Goal: Information Seeking & Learning: Learn about a topic

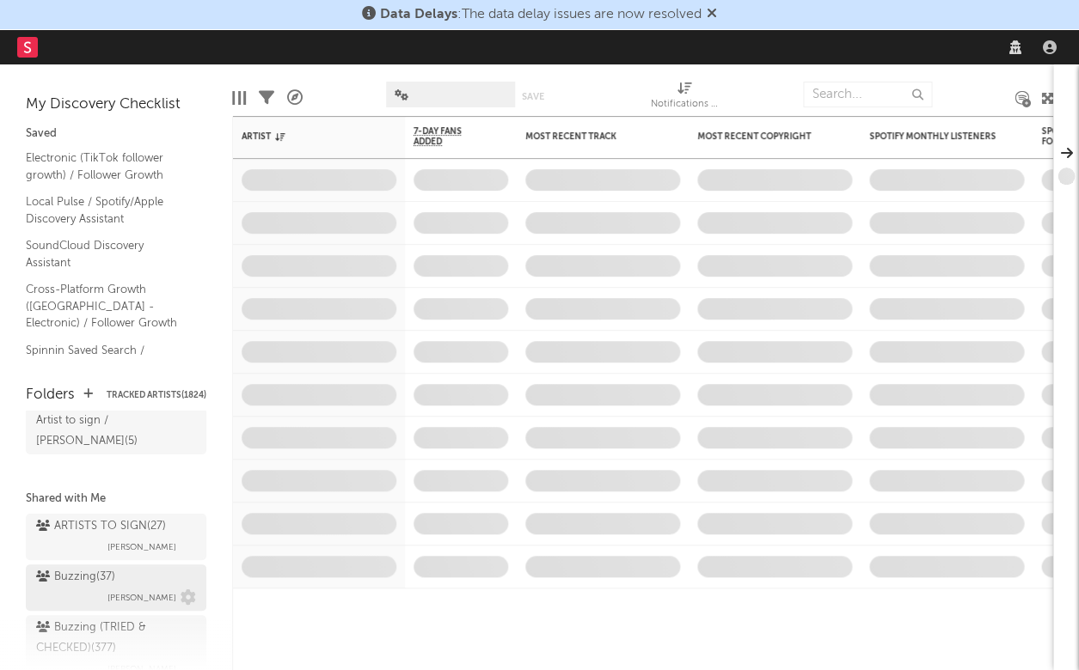
scroll to position [244, 0]
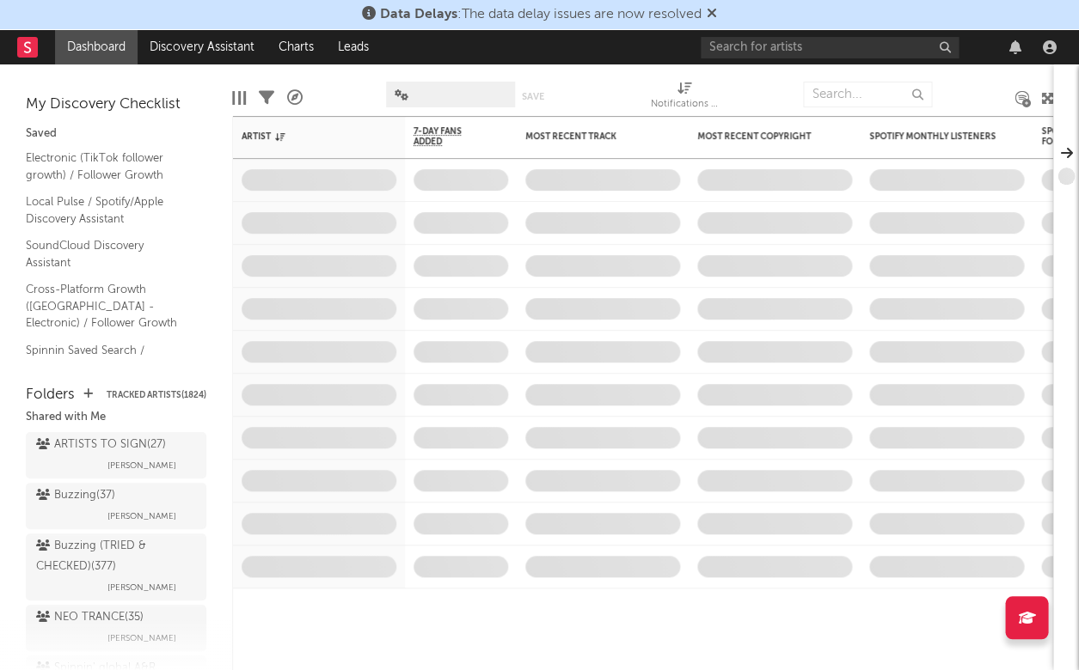
drag, startPoint x: 100, startPoint y: 467, endPoint x: 103, endPoint y: 354, distance: 112.6
click at [100, 486] on div "Buzzing ( 37 )" at bounding box center [75, 496] width 79 height 21
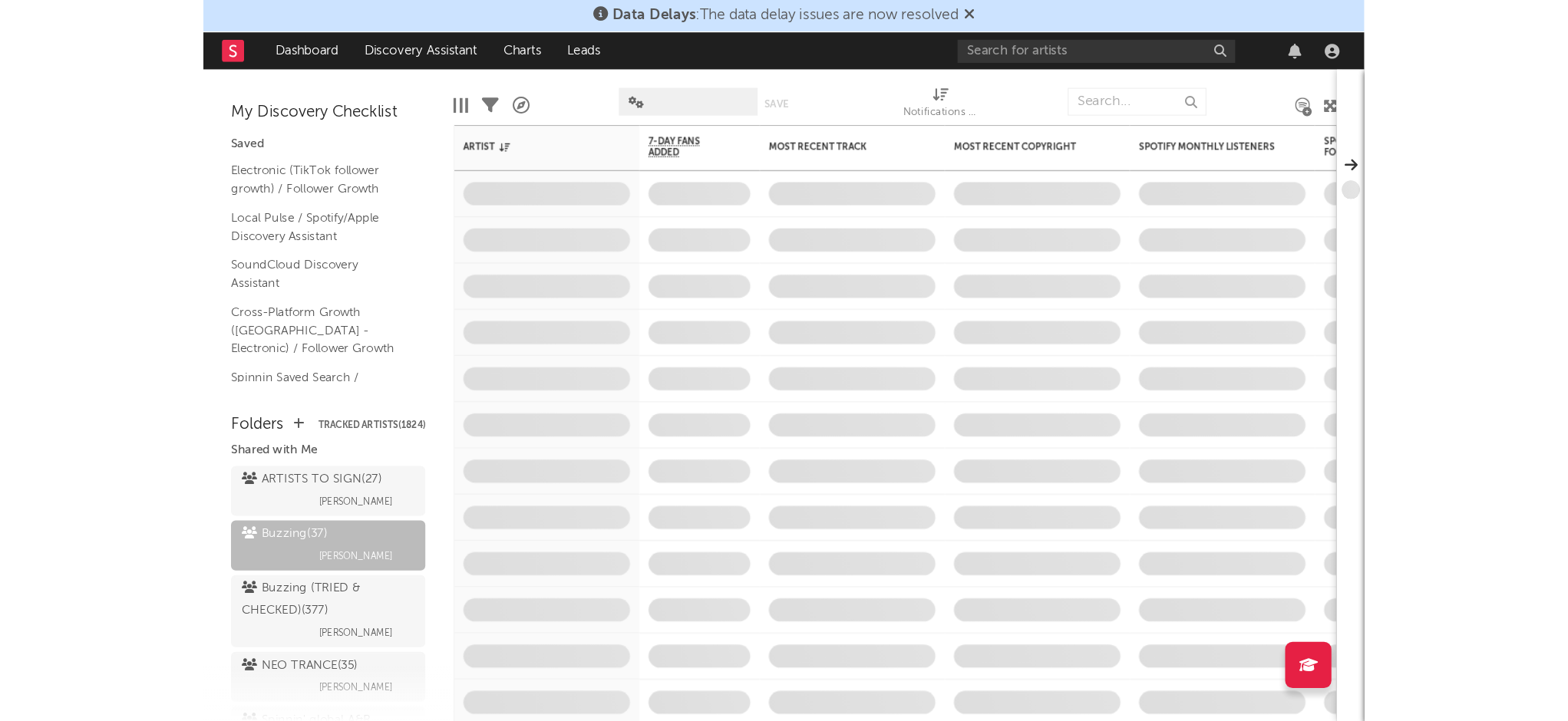
scroll to position [177, 0]
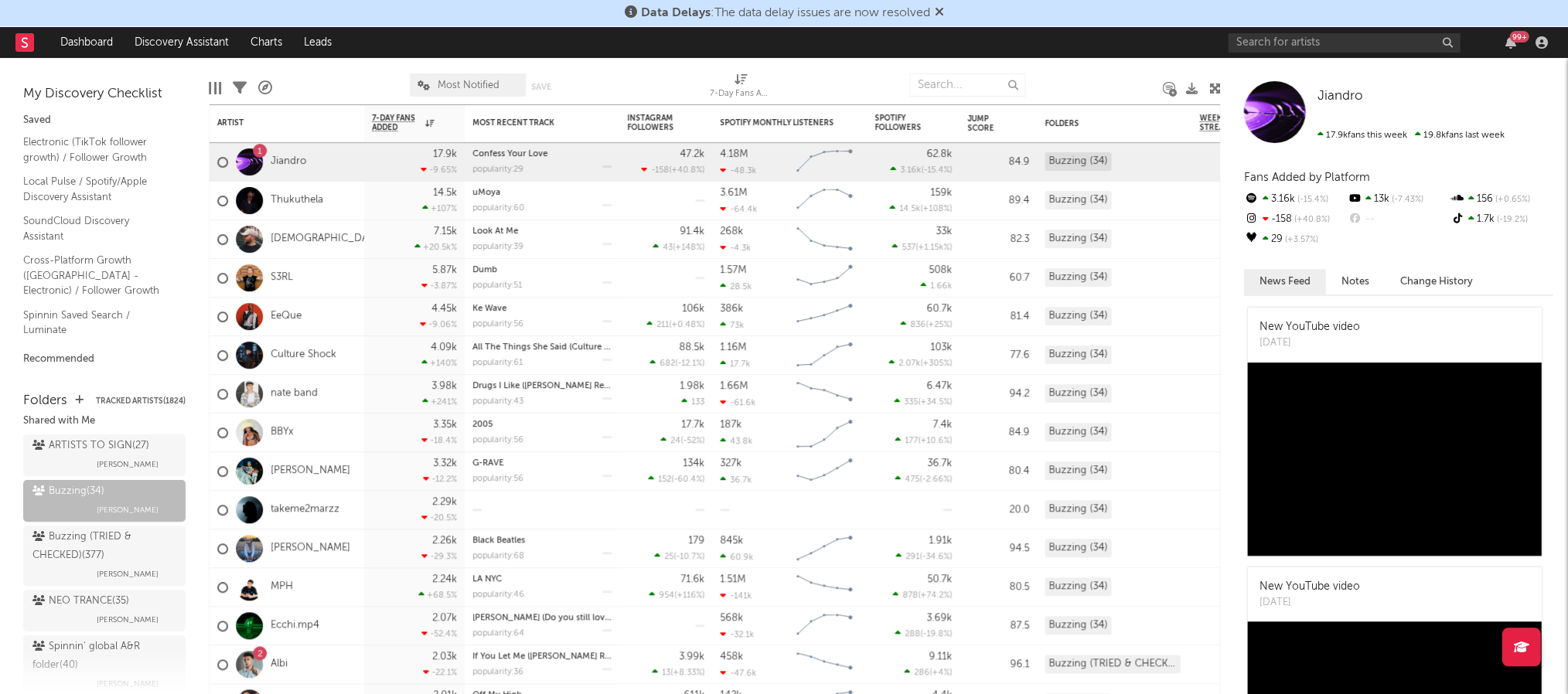
click at [416, 78] on span "Most Notified" at bounding box center [468, 85] width 116 height 23
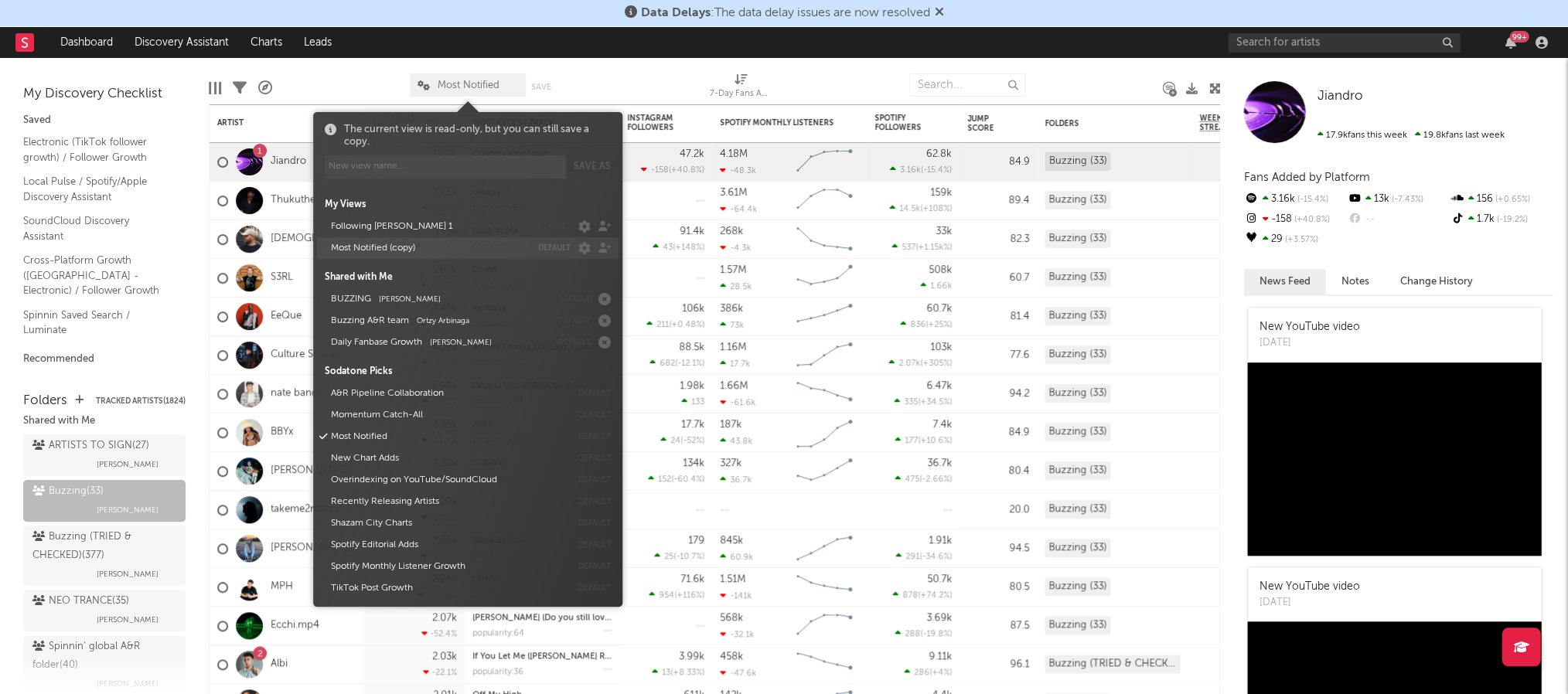
click at [422, 255] on button "Most Notified (copy)" at bounding box center [428, 248] width 205 height 22
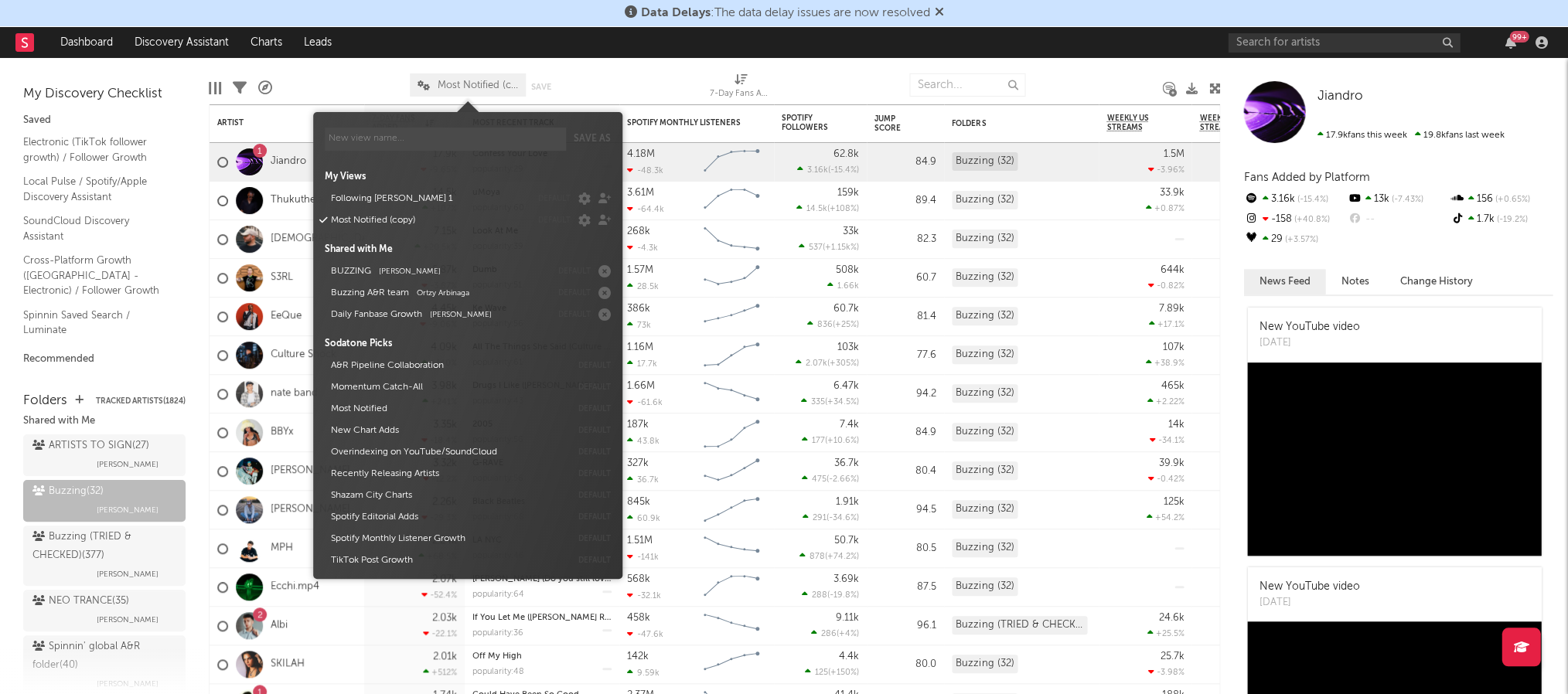
click at [628, 67] on div at bounding box center [641, 85] width 114 height 39
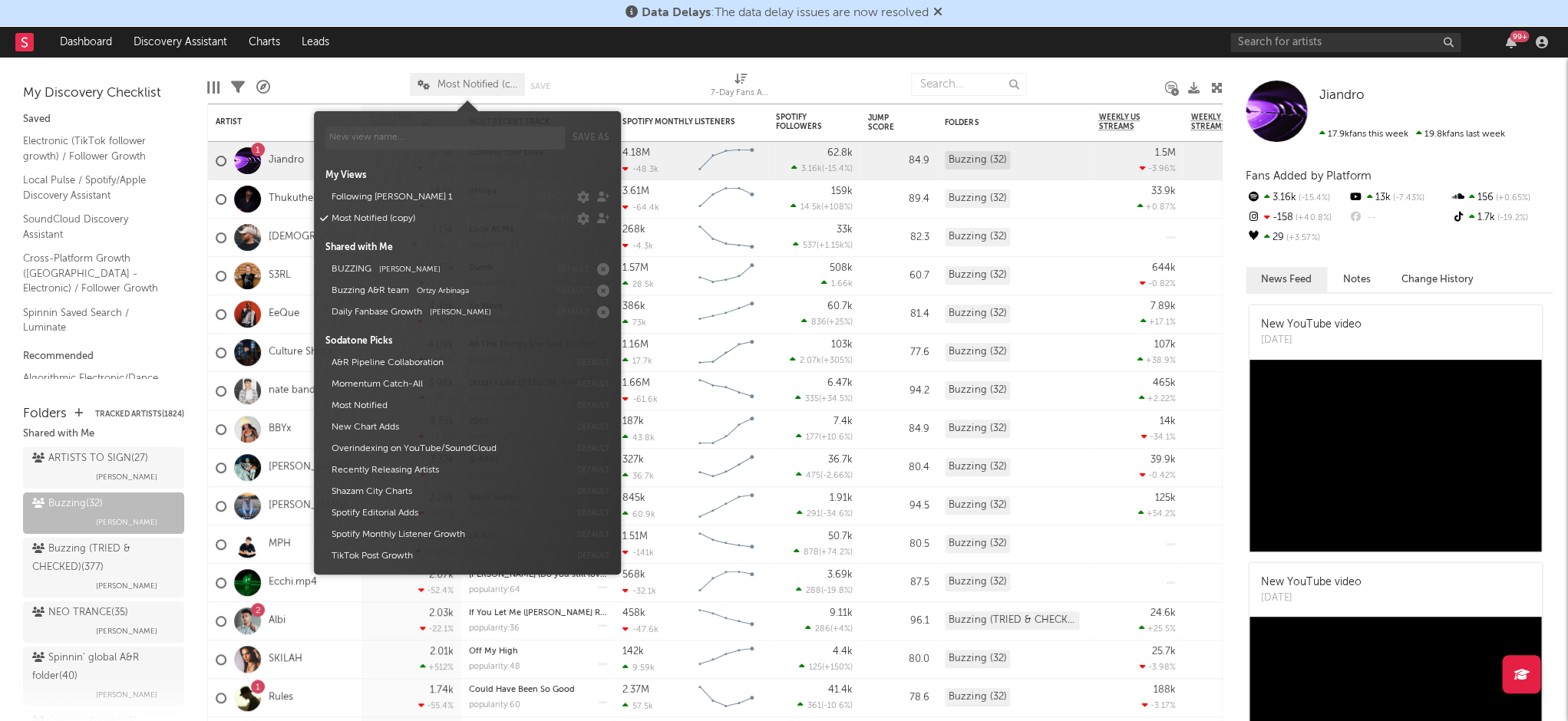
click at [438, 82] on span "Most Notified (copy)" at bounding box center [477, 84] width 79 height 10
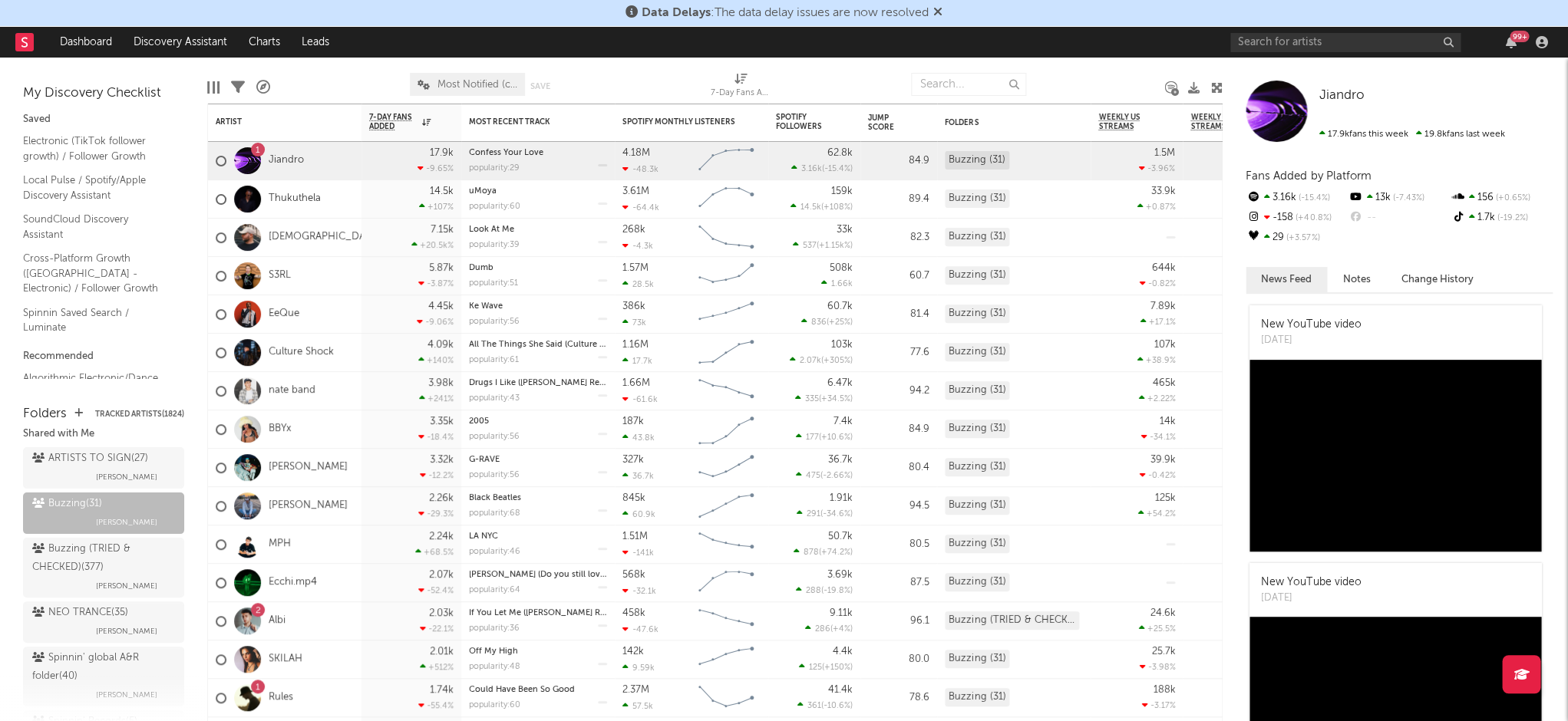
click at [430, 83] on span "Most Notified (copy)" at bounding box center [467, 85] width 115 height 23
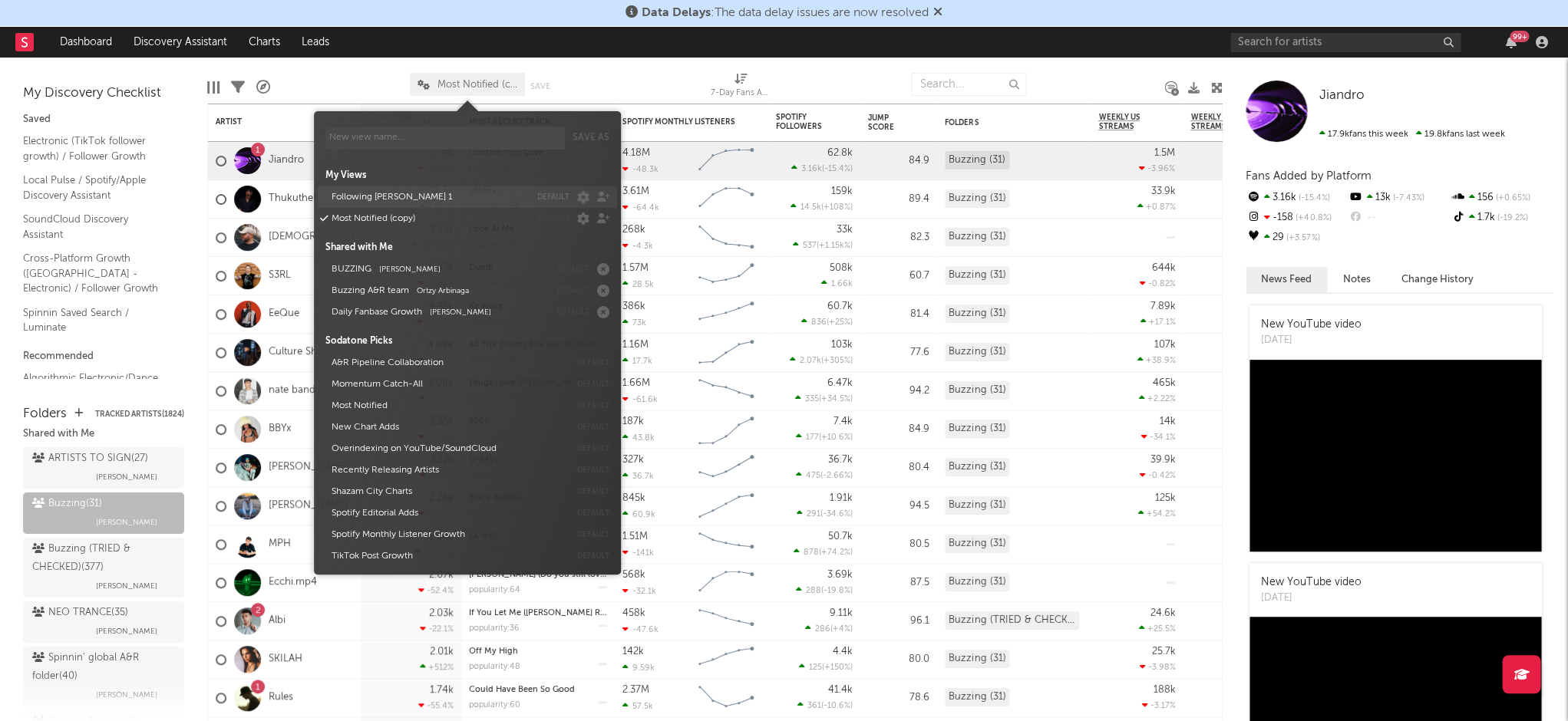
click at [390, 203] on button "Following [PERSON_NAME] 1" at bounding box center [428, 197] width 204 height 21
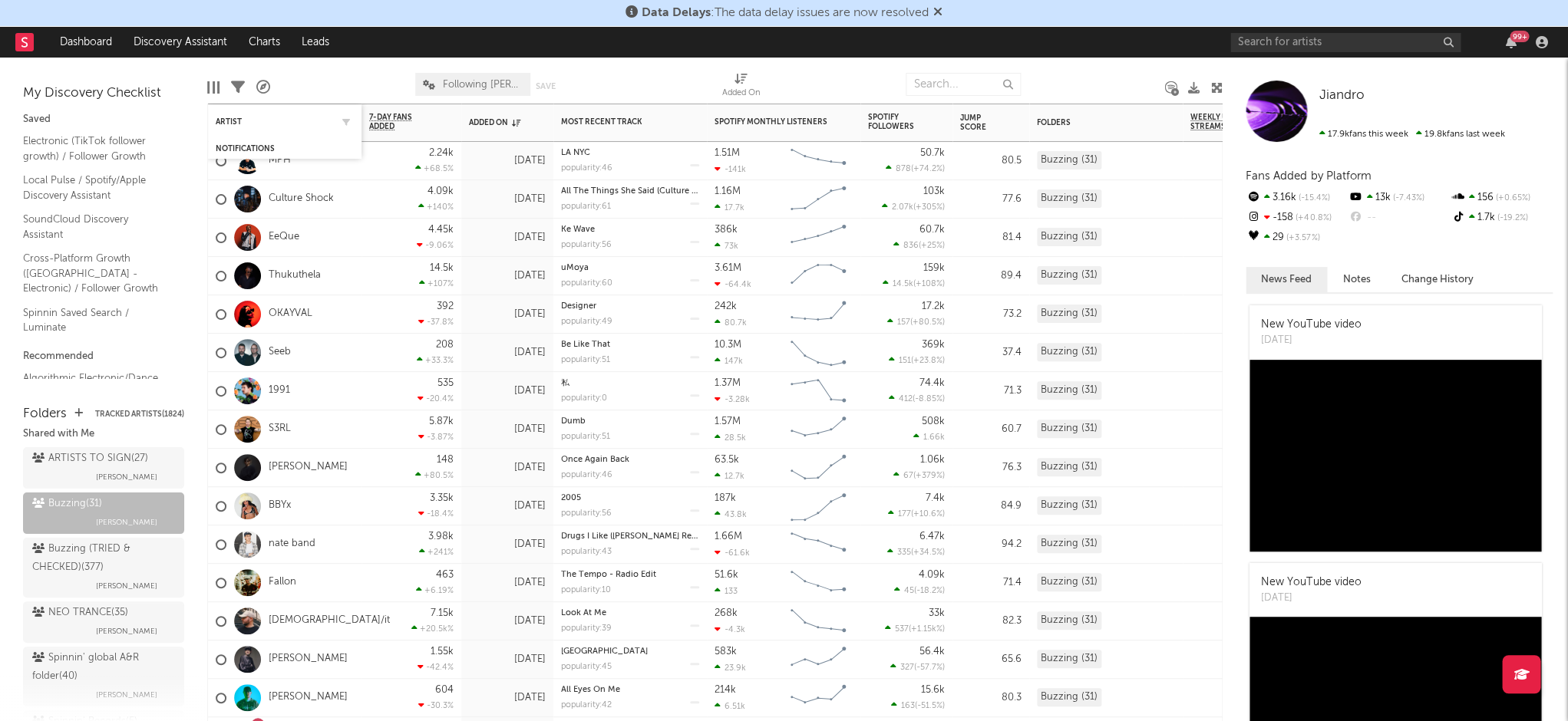
click at [340, 106] on div "Artist" at bounding box center [285, 121] width 138 height 30
click at [439, 84] on span "Following [PERSON_NAME] 1" at bounding box center [472, 85] width 115 height 23
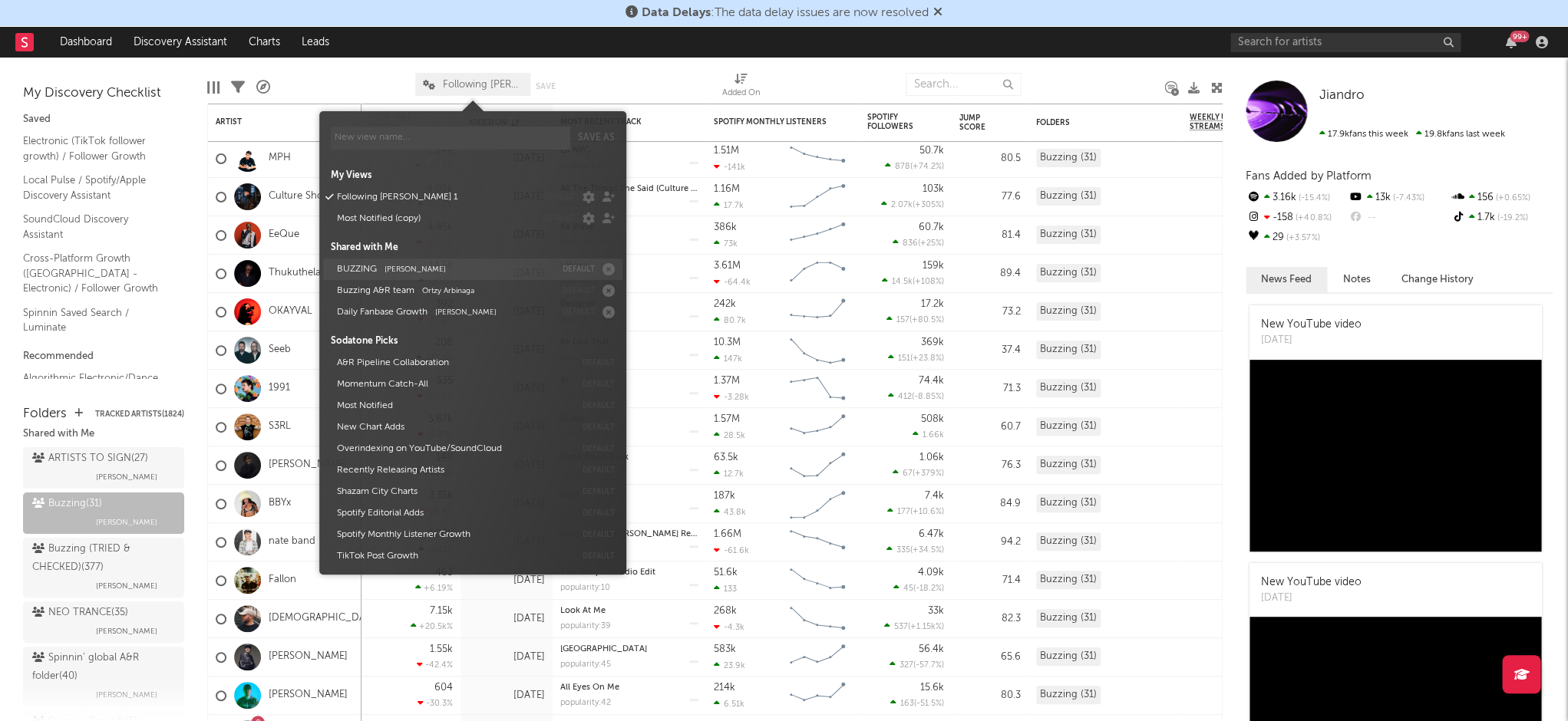
click at [439, 271] on button "BUZZING [PERSON_NAME]" at bounding box center [443, 269] width 223 height 21
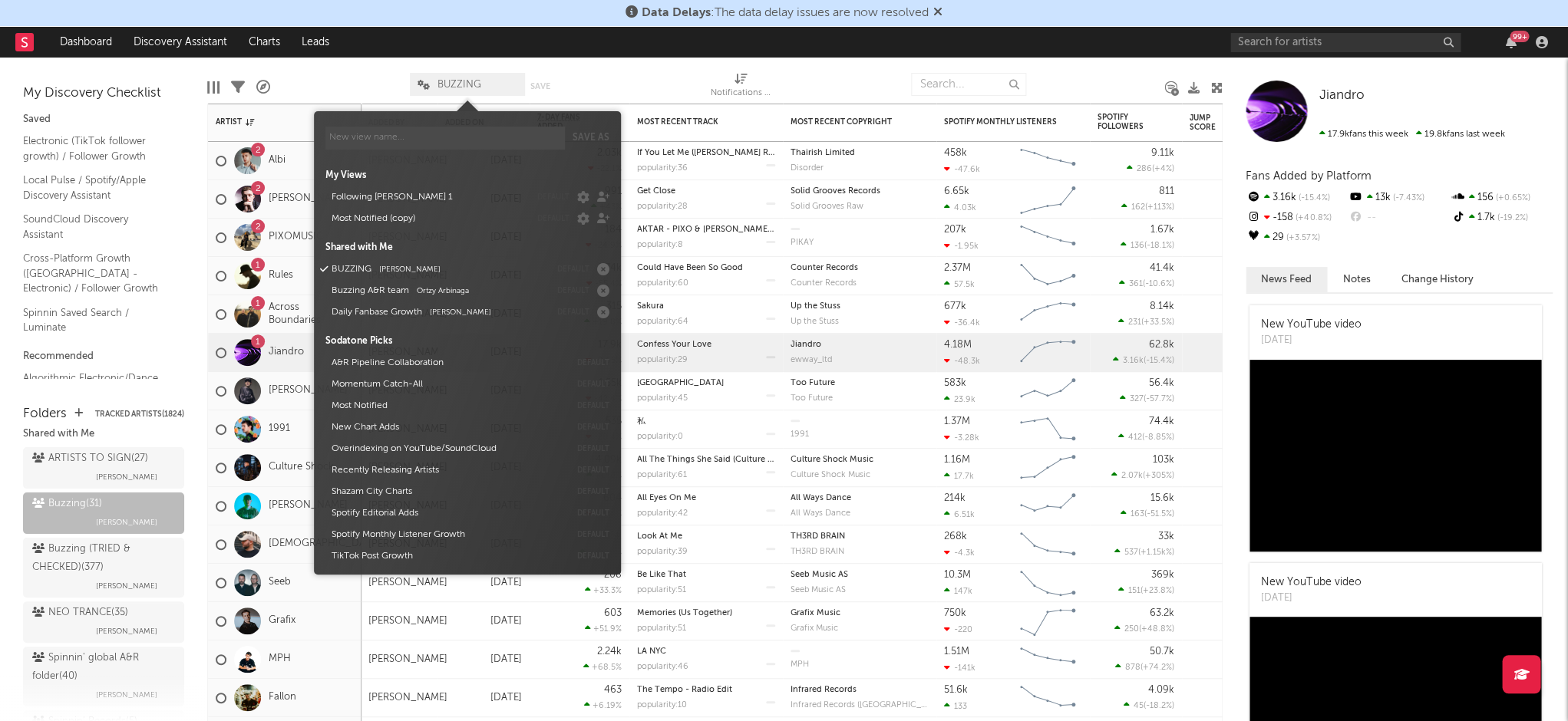
click at [587, 90] on div at bounding box center [640, 84] width 117 height 38
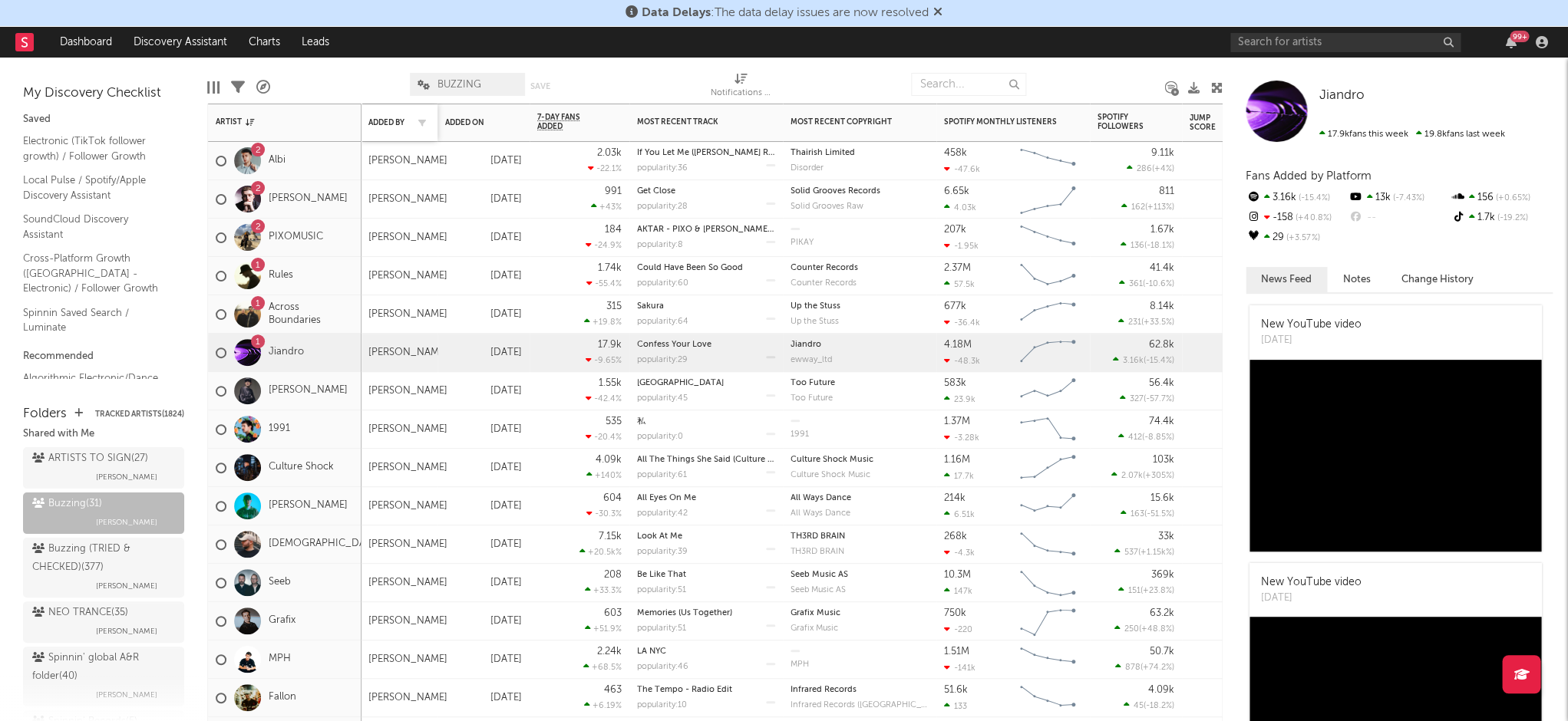
click at [381, 111] on div "Added By" at bounding box center [399, 122] width 62 height 32
click at [385, 118] on div "Added By" at bounding box center [388, 122] width 38 height 9
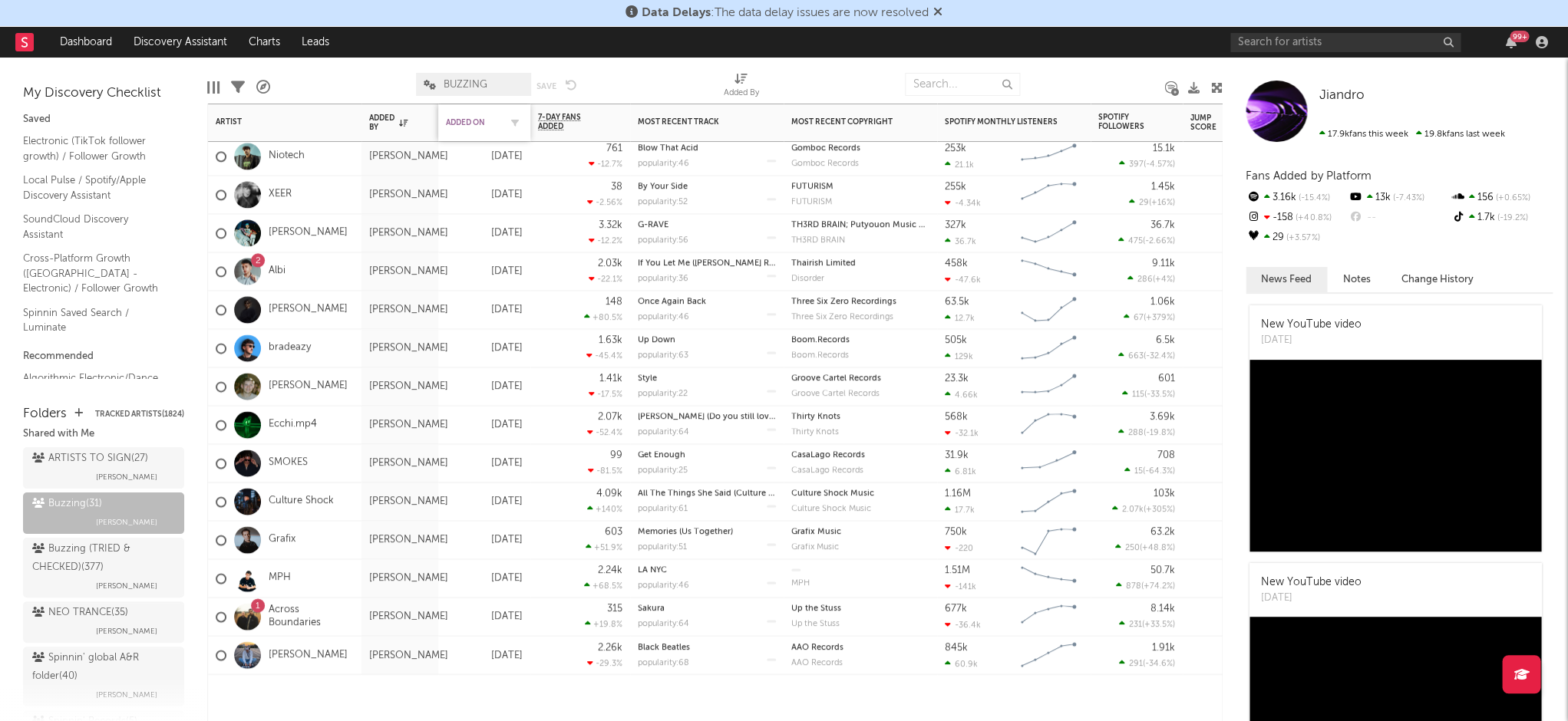
click at [474, 120] on div "Added On" at bounding box center [472, 122] width 54 height 9
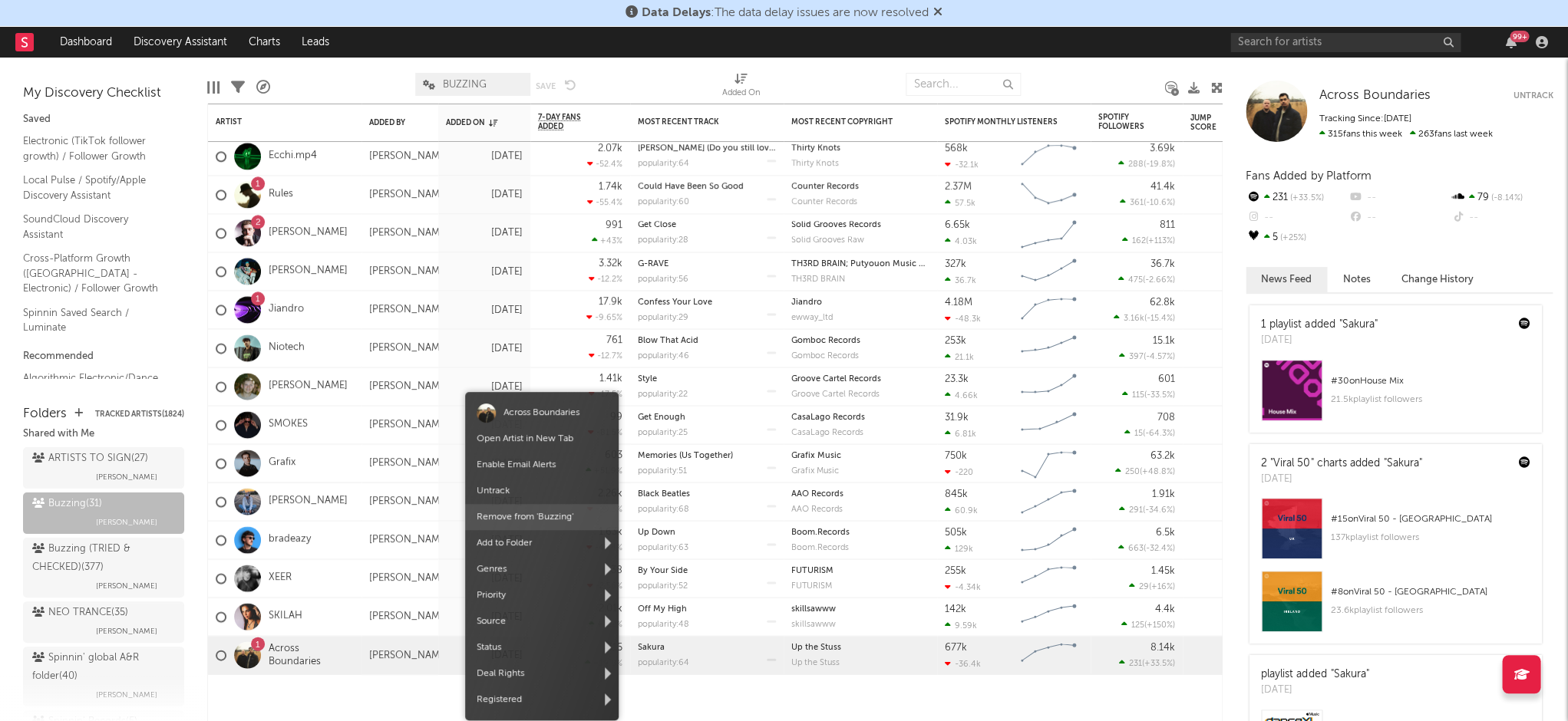
click at [564, 517] on span "Remove from ' Buzzing '" at bounding box center [542, 517] width 154 height 26
